Goal: Check status: Verify the current state of an ongoing process or item

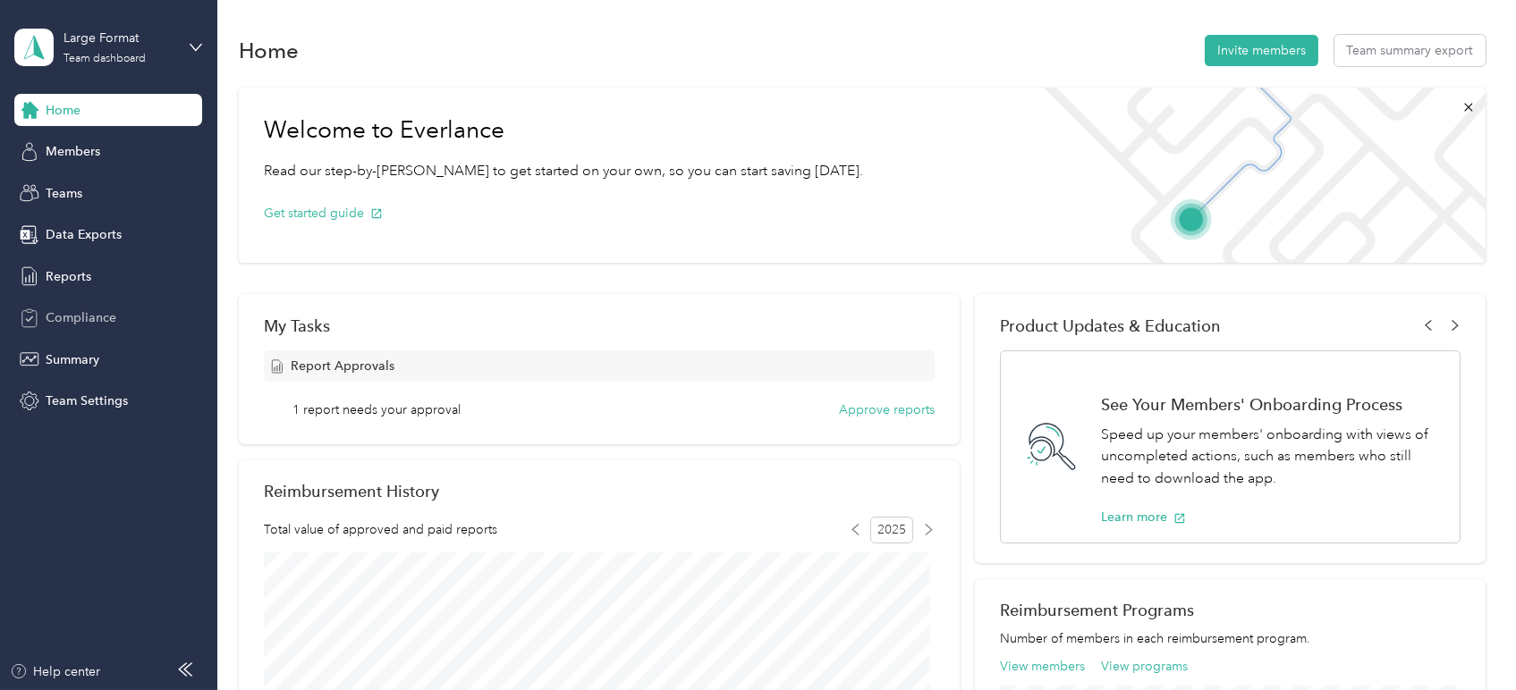
click at [79, 322] on span "Compliance" at bounding box center [81, 317] width 71 height 19
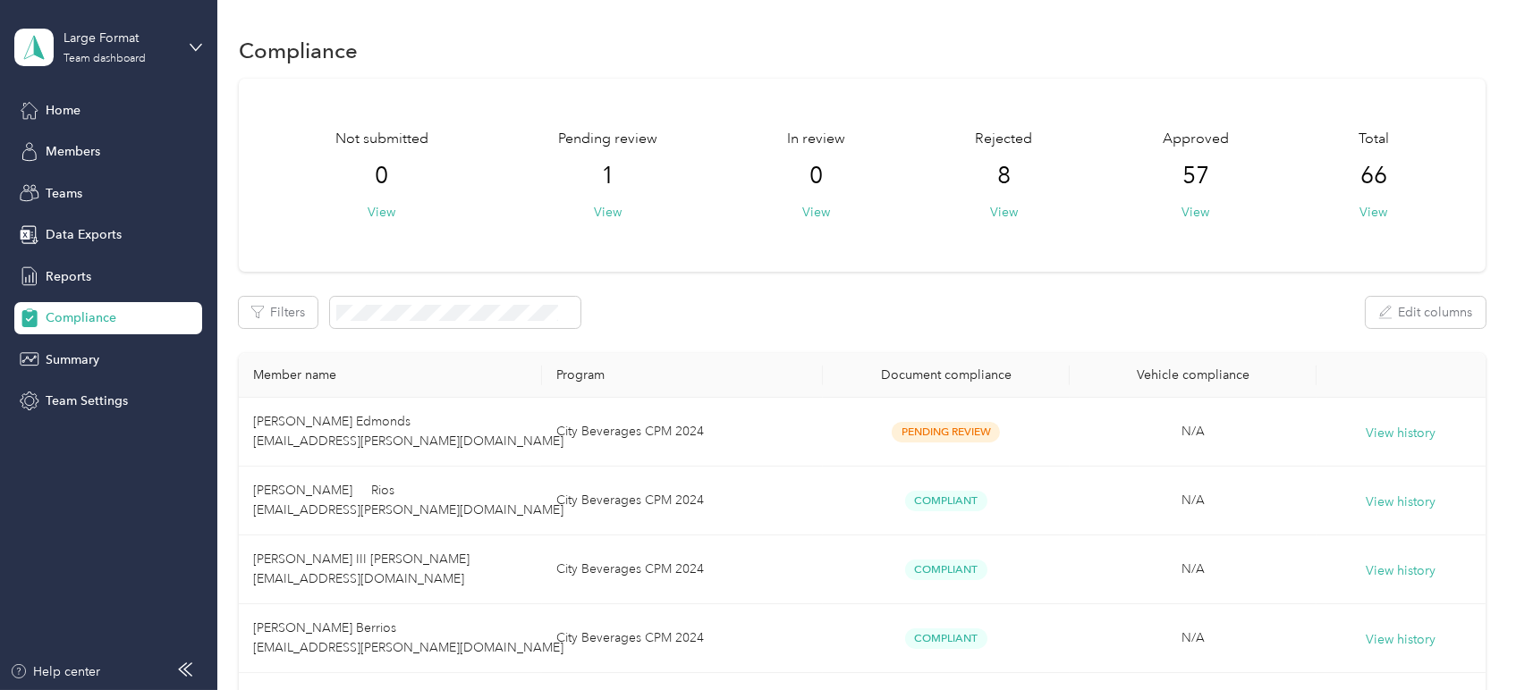
click at [592, 216] on div "Pending review 1 View" at bounding box center [607, 175] width 99 height 93
click at [1017, 212] on div "Rejected 8 View" at bounding box center [1003, 175] width 57 height 93
click at [1001, 208] on button "View" at bounding box center [1004, 212] width 28 height 19
